Goal: Task Accomplishment & Management: Manage account settings

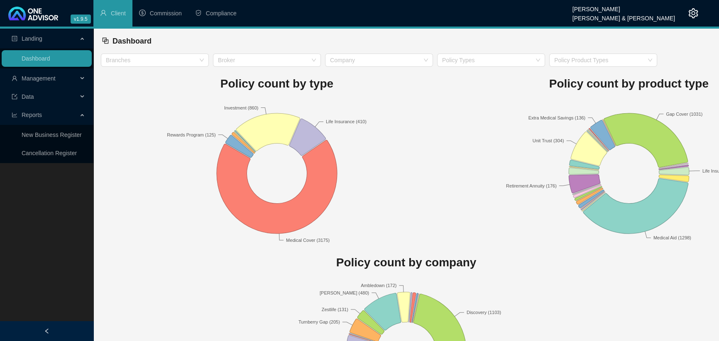
click at [81, 76] on div "Management" at bounding box center [47, 78] width 90 height 17
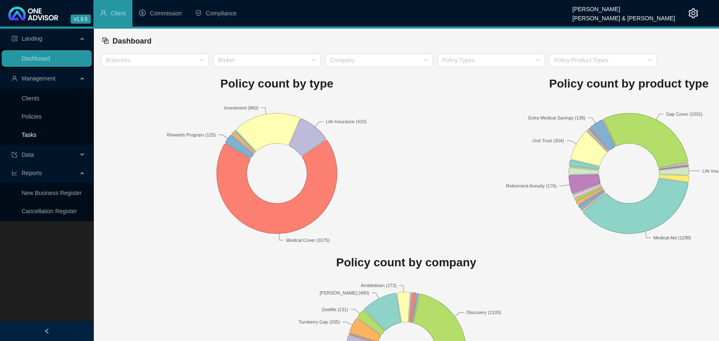
click at [28, 132] on link "Tasks" at bounding box center [29, 135] width 15 height 7
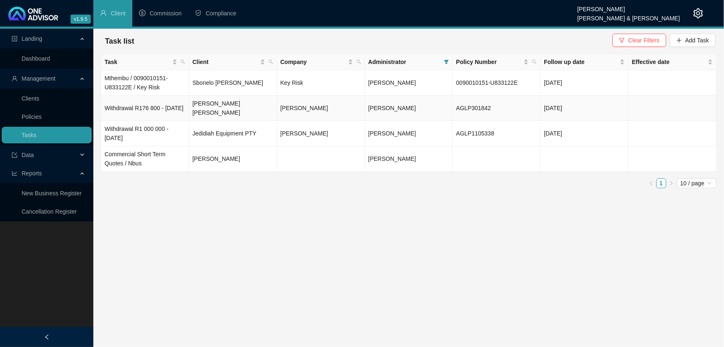
click at [118, 103] on td "Withdrawal R176 800 - [DATE]" at bounding box center [145, 107] width 88 height 25
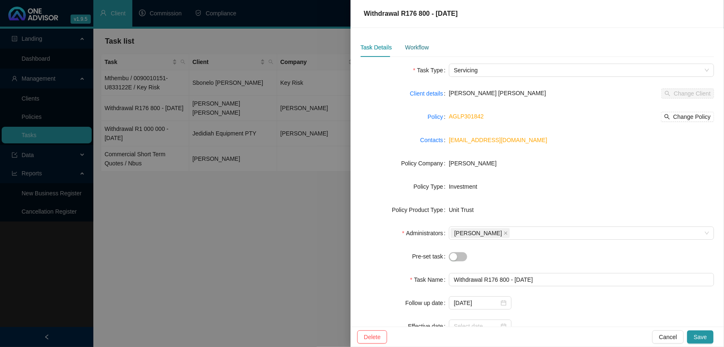
click at [411, 46] on div "Workflow" at bounding box center [417, 47] width 24 height 9
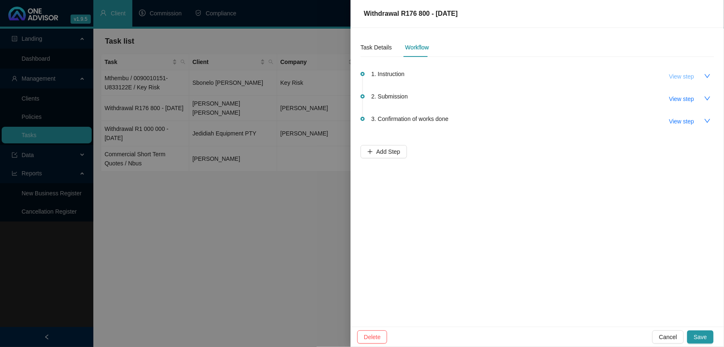
click at [683, 75] on span "View step" at bounding box center [682, 76] width 25 height 9
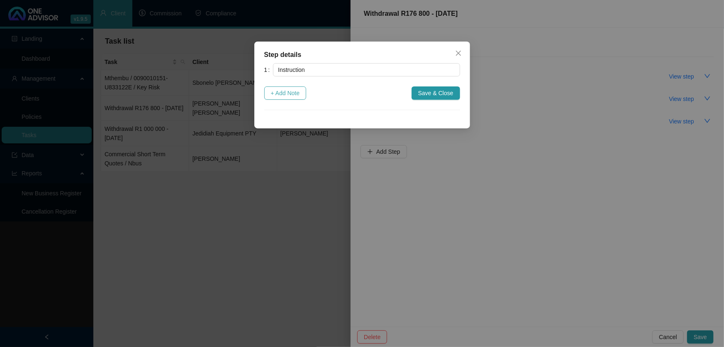
click at [284, 92] on span "+ Add Note" at bounding box center [285, 92] width 29 height 9
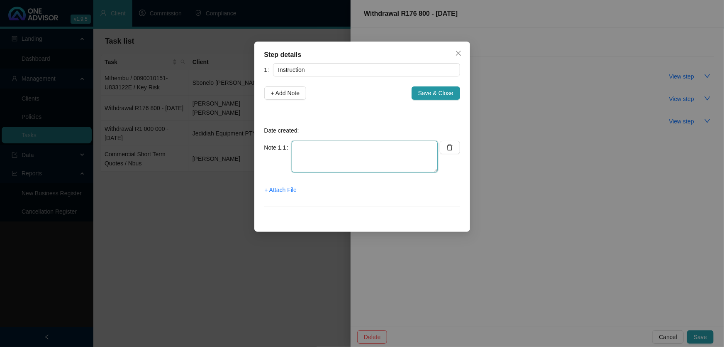
click at [315, 150] on textarea at bounding box center [365, 157] width 146 height 32
type textarea "Client sent instruction to [PERSON_NAME]"
click at [284, 187] on span "+ Attach File" at bounding box center [281, 189] width 32 height 9
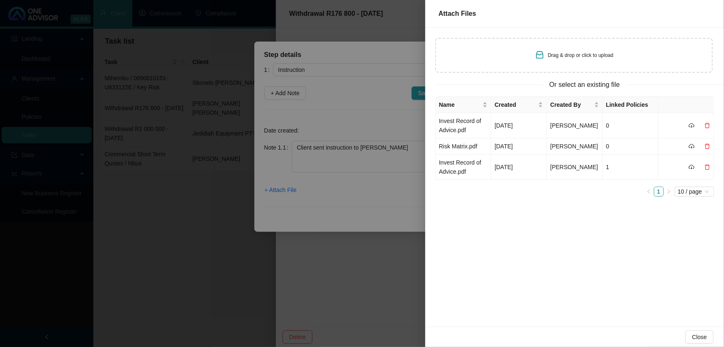
drag, startPoint x: 574, startPoint y: 54, endPoint x: 514, endPoint y: 55, distance: 59.8
click at [514, 55] on div "Drag & drop or click to upload" at bounding box center [574, 55] width 278 height 35
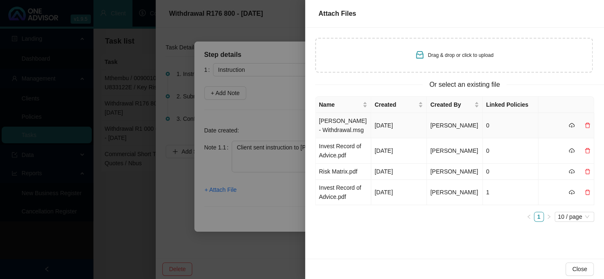
click at [330, 125] on td "[PERSON_NAME] - Withdrawal.msg" at bounding box center [343, 125] width 56 height 25
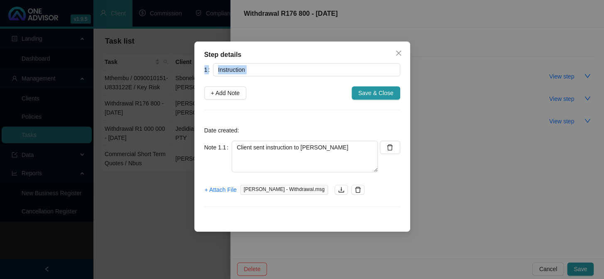
drag, startPoint x: 328, startPoint y: 50, endPoint x: 316, endPoint y: 77, distance: 29.9
click at [315, 90] on div "Step details 1 Instruction + Add Note Save & Close Date created: Note 1.1 Clien…" at bounding box center [302, 137] width 216 height 190
click at [375, 88] on span "Save & Close" at bounding box center [375, 92] width 35 height 9
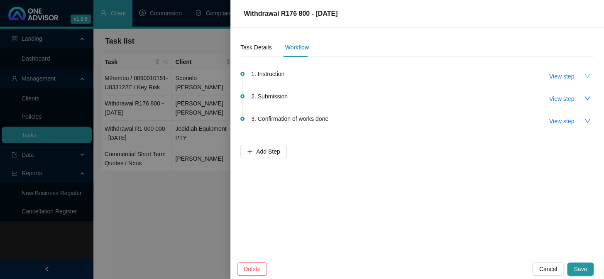
click at [585, 73] on icon "down" at bounding box center [587, 76] width 7 height 7
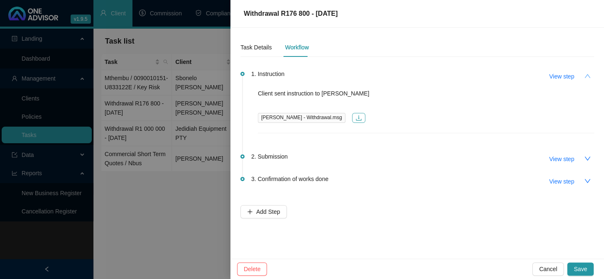
click at [355, 117] on icon "download" at bounding box center [358, 118] width 7 height 7
drag, startPoint x: 291, startPoint y: 117, endPoint x: 452, endPoint y: 83, distance: 165.3
click at [452, 83] on div "1. Instruction View step Client sent instruction to Marc Adam_ C - Withdrawal.m…" at bounding box center [422, 101] width 343 height 64
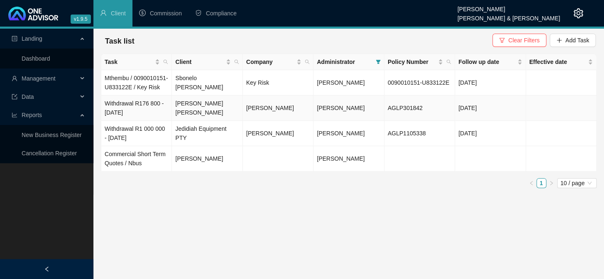
click at [136, 111] on td "Withdrawal R176 800 - [DATE]" at bounding box center [136, 107] width 71 height 25
click at [122, 115] on td "Withdrawal R176 800 - [DATE]" at bounding box center [136, 107] width 71 height 25
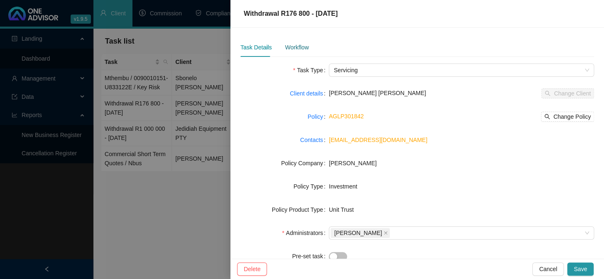
click at [291, 49] on div "Workflow" at bounding box center [297, 47] width 24 height 9
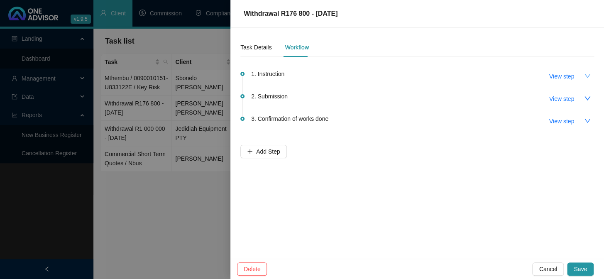
click at [582, 75] on button "button" at bounding box center [587, 75] width 13 height 13
click at [560, 76] on span "View step" at bounding box center [561, 76] width 25 height 9
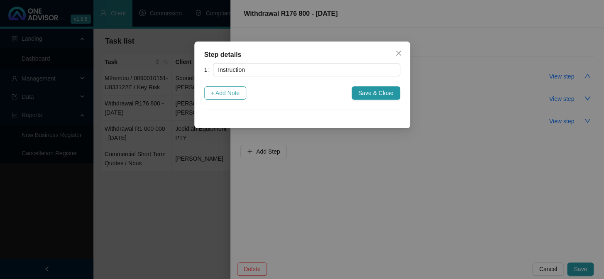
click at [217, 94] on span "+ Add Note" at bounding box center [225, 92] width 29 height 9
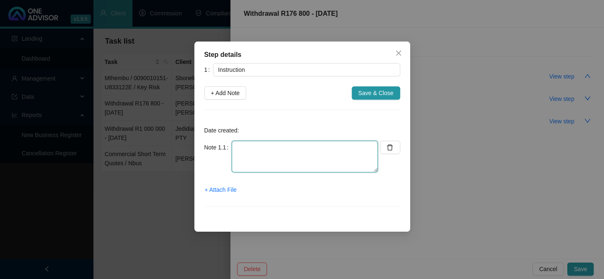
click at [262, 149] on textarea at bounding box center [305, 157] width 146 height 32
type textarea "Client sent instruction to [PERSON_NAME]"
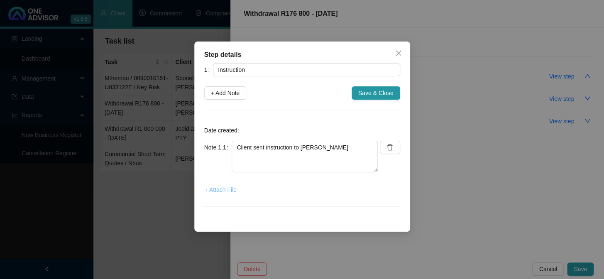
click at [220, 190] on span "+ Attach File" at bounding box center [221, 189] width 32 height 9
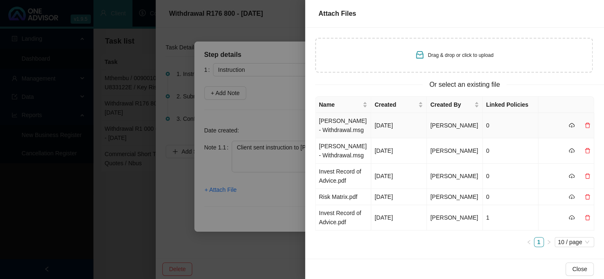
click at [578, 124] on div at bounding box center [580, 125] width 22 height 9
click at [584, 125] on icon "delete" at bounding box center [587, 125] width 6 height 6
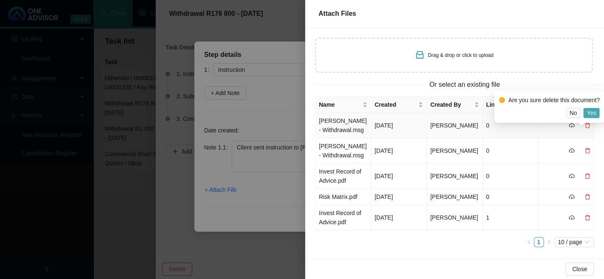
click at [592, 112] on span "Yes" at bounding box center [591, 112] width 10 height 9
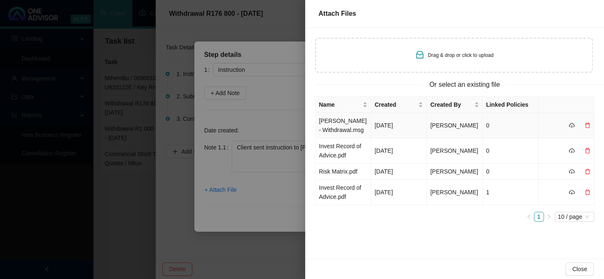
click at [337, 127] on td "[PERSON_NAME] - Withdrawal.msg" at bounding box center [343, 125] width 56 height 25
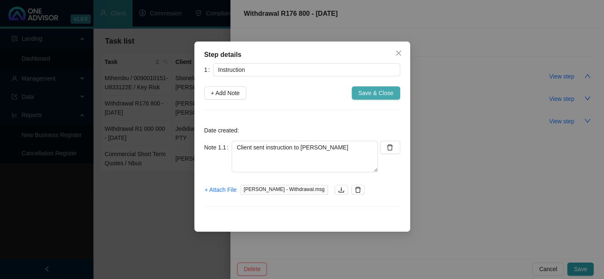
click at [373, 90] on span "Save & Close" at bounding box center [375, 92] width 35 height 9
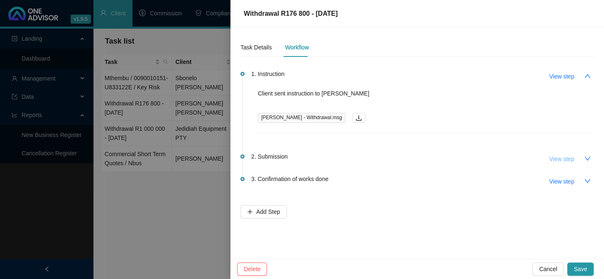
click at [560, 155] on span "View step" at bounding box center [561, 158] width 25 height 9
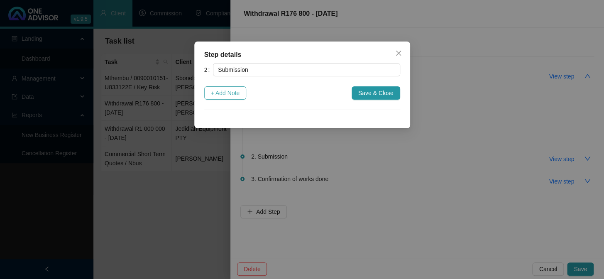
click at [230, 95] on span "+ Add Note" at bounding box center [225, 92] width 29 height 9
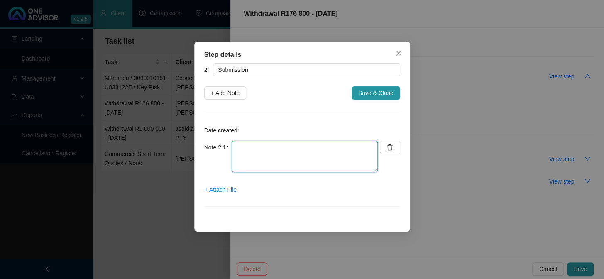
click at [252, 152] on textarea at bounding box center [305, 157] width 146 height 32
click at [236, 147] on textarea "[PERSON_NAME] sent withdrawal instruction to [PERSON_NAME]" at bounding box center [305, 157] width 146 height 32
type textarea "[DATE] [PERSON_NAME] sent withdrawal instruction to [PERSON_NAME]"
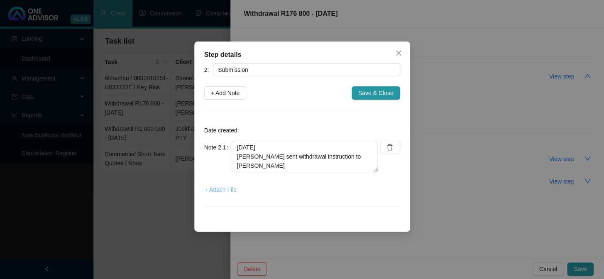
click at [213, 190] on span "+ Attach File" at bounding box center [221, 189] width 32 height 9
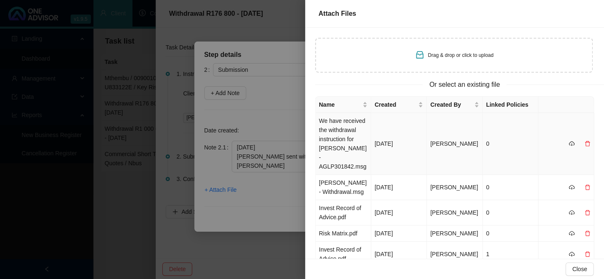
click at [336, 130] on td "We have received the withdrawal instruction for [PERSON_NAME] - AGLP301842.msg" at bounding box center [343, 144] width 56 height 62
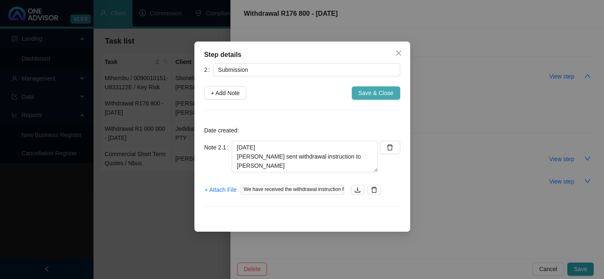
click at [380, 92] on span "Save & Close" at bounding box center [375, 92] width 35 height 9
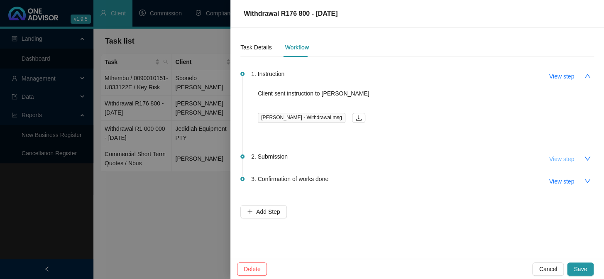
click at [553, 159] on span "View step" at bounding box center [561, 158] width 25 height 9
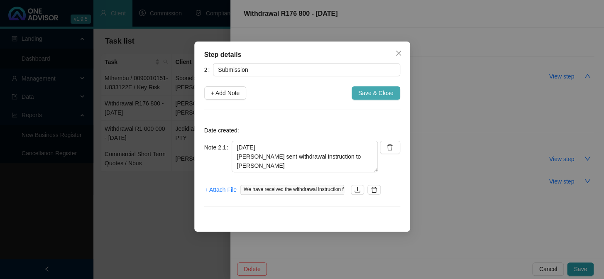
click at [368, 90] on span "Save & Close" at bounding box center [375, 92] width 35 height 9
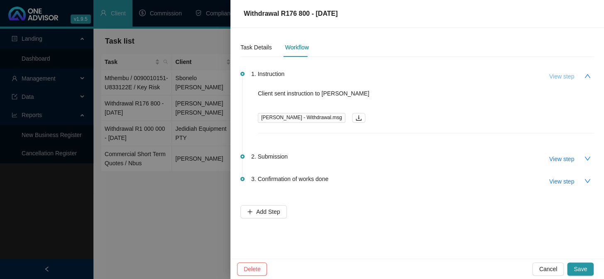
click at [566, 76] on span "View step" at bounding box center [561, 76] width 25 height 9
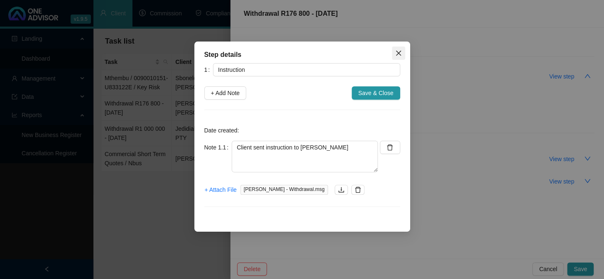
click at [398, 54] on icon "close" at bounding box center [398, 53] width 5 height 5
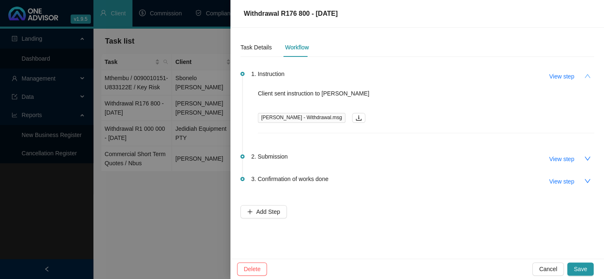
click at [585, 74] on icon "up" at bounding box center [587, 76] width 7 height 7
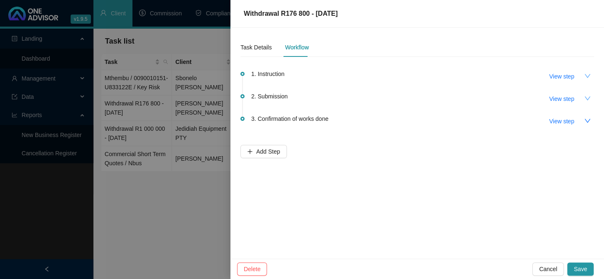
click at [587, 99] on icon "down" at bounding box center [587, 98] width 7 height 7
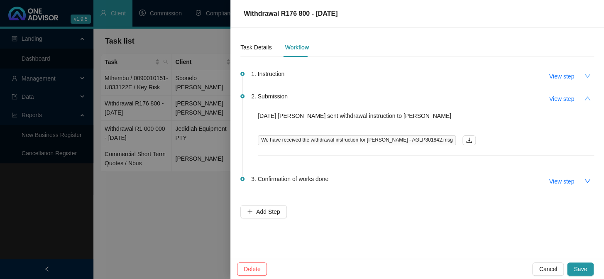
click at [587, 99] on icon "up" at bounding box center [587, 98] width 7 height 7
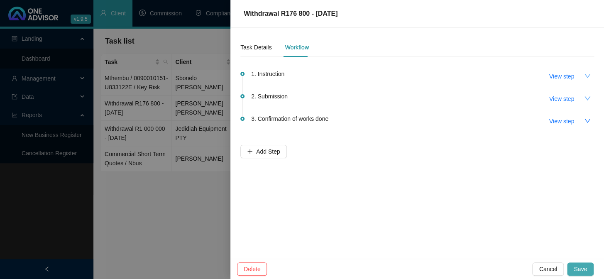
click at [580, 264] on span "Save" at bounding box center [580, 268] width 13 height 9
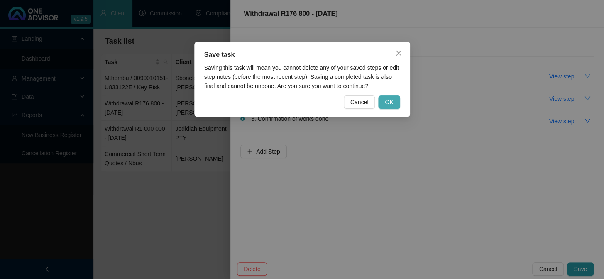
click at [389, 101] on span "OK" at bounding box center [389, 102] width 8 height 9
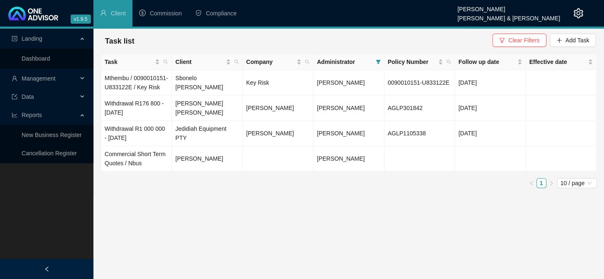
click at [49, 210] on div "Landing Dashboard Management Data Reports New Business Register Cancellation Re…" at bounding box center [46, 168] width 93 height 279
click at [128, 116] on td "Withdrawal R176 800 - [DATE]" at bounding box center [136, 107] width 71 height 25
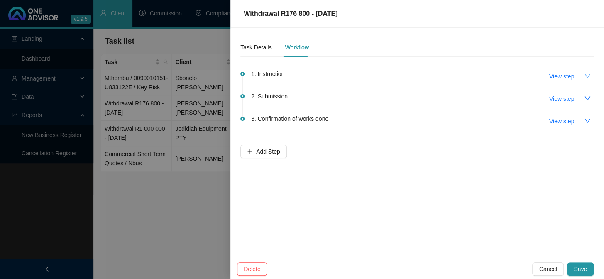
click at [585, 73] on icon "down" at bounding box center [587, 76] width 7 height 7
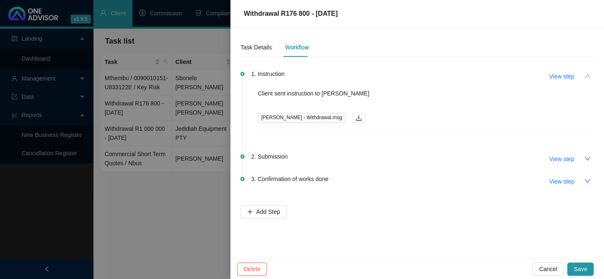
click at [585, 73] on icon "up" at bounding box center [587, 76] width 7 height 7
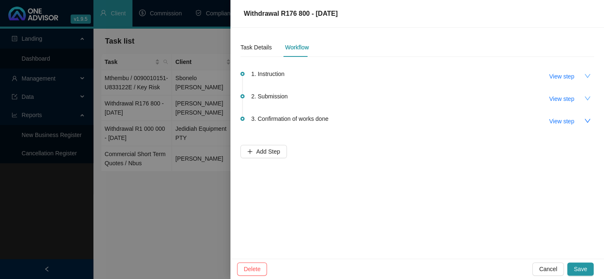
click at [588, 95] on icon "down" at bounding box center [587, 98] width 7 height 7
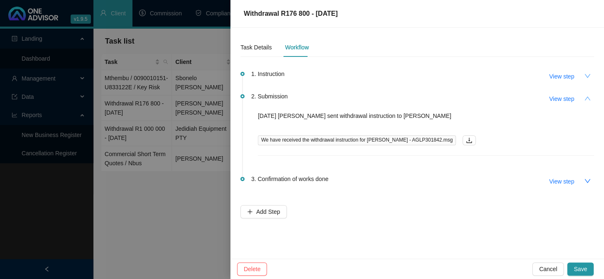
click at [586, 95] on icon "up" at bounding box center [587, 98] width 7 height 7
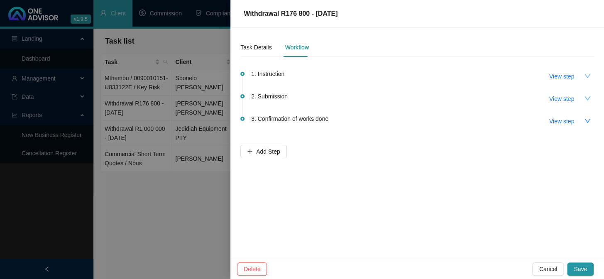
click at [169, 217] on div at bounding box center [302, 139] width 604 height 279
